Goal: Task Accomplishment & Management: Manage account settings

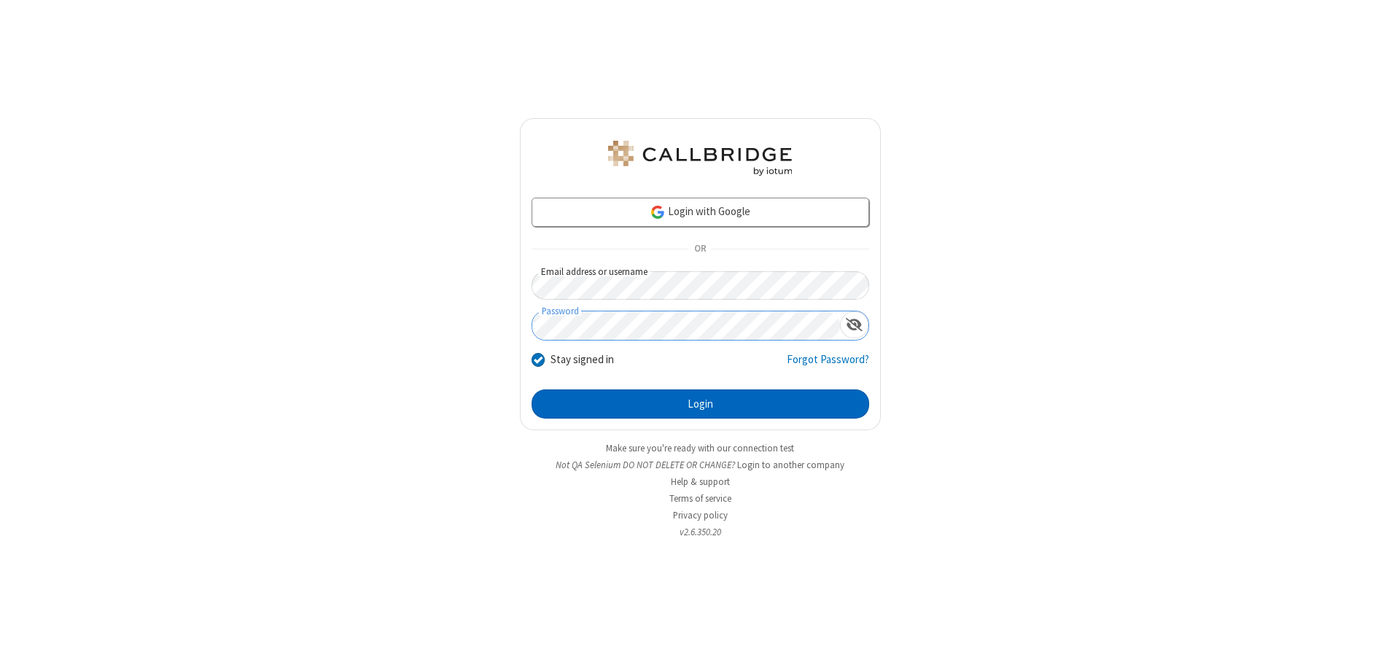
click at [700, 404] on button "Login" at bounding box center [701, 403] width 338 height 29
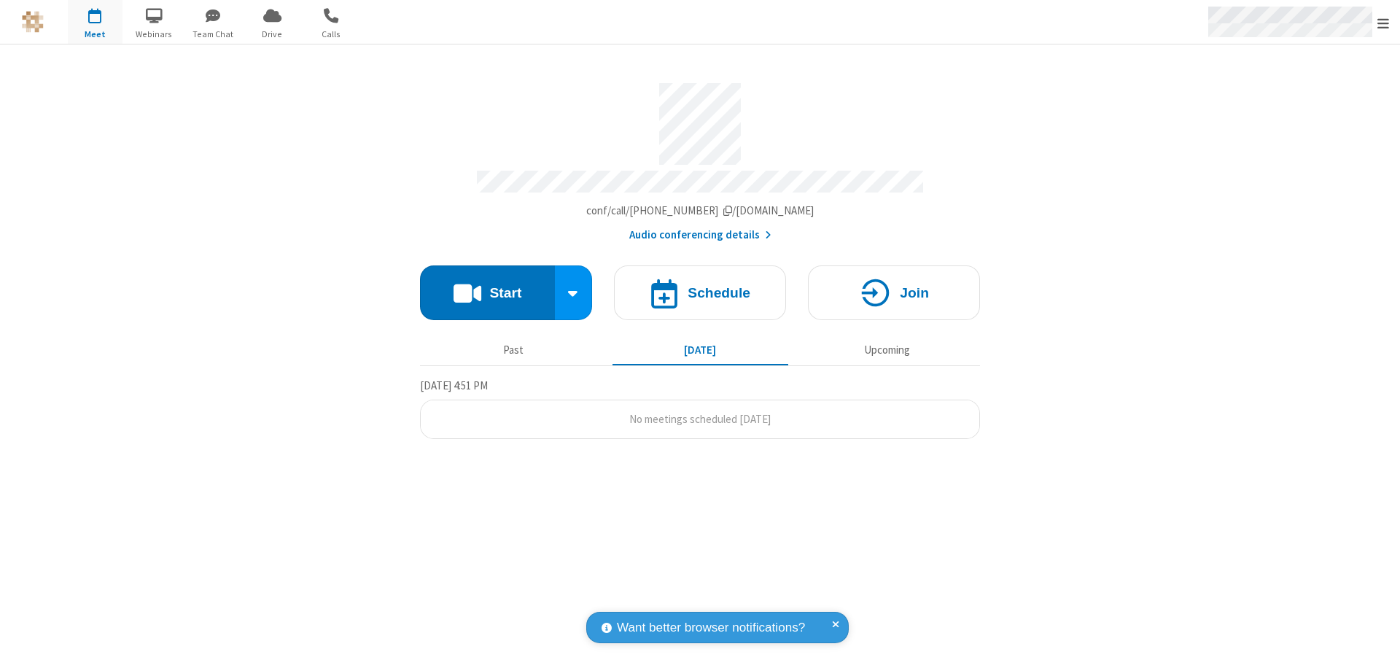
click at [1383, 23] on span "Open menu" at bounding box center [1384, 23] width 12 height 15
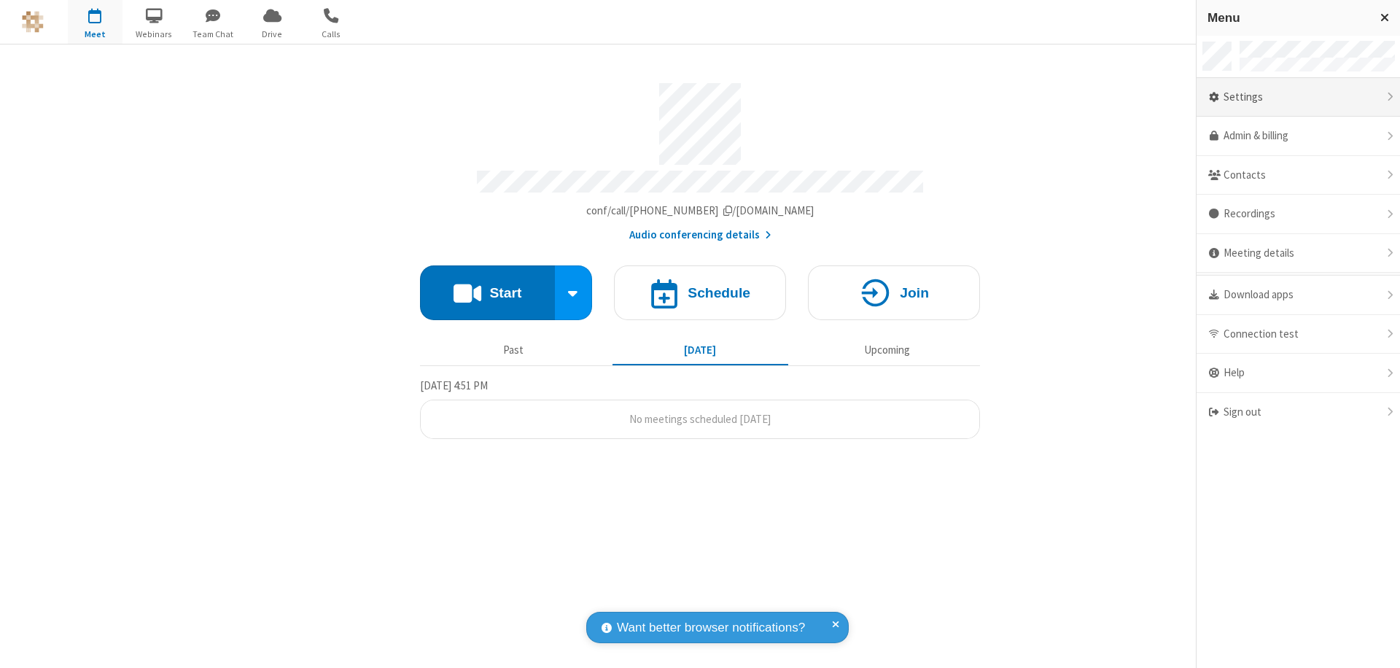
click at [1298, 97] on div "Settings" at bounding box center [1298, 97] width 203 height 39
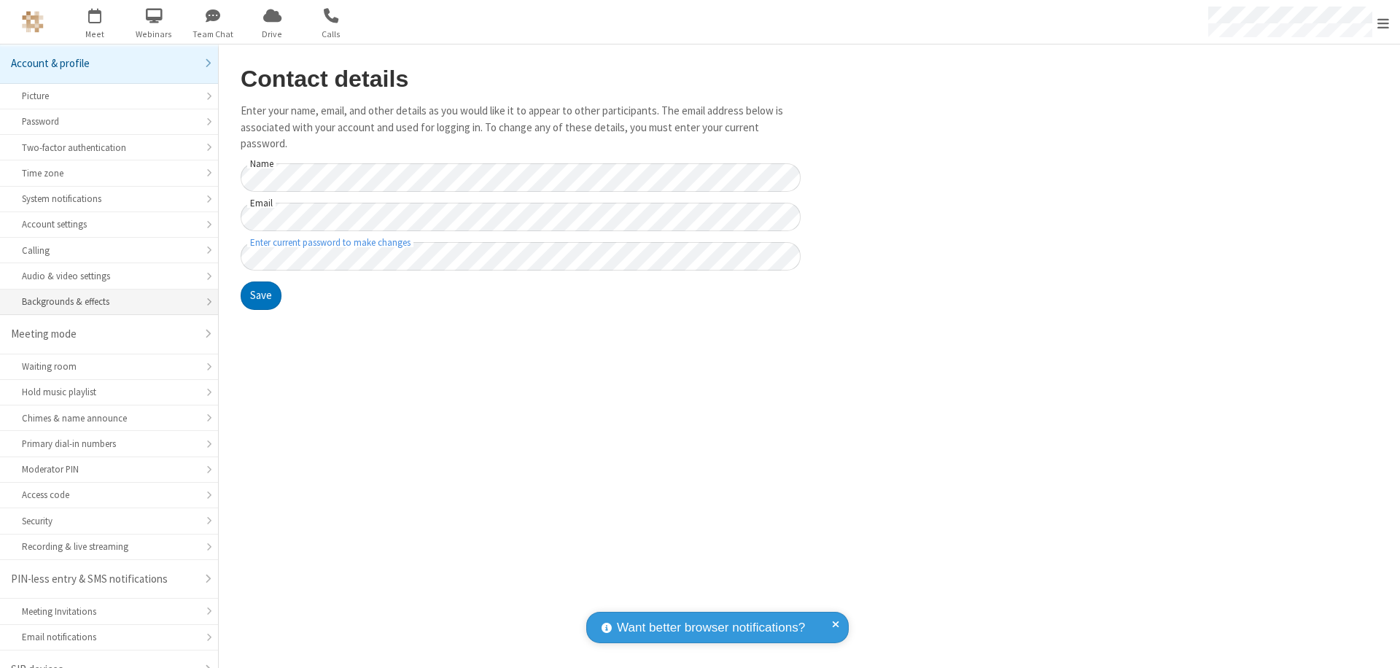
click at [104, 295] on div "Backgrounds & effects" at bounding box center [109, 302] width 174 height 14
